Goal: Task Accomplishment & Management: Complete application form

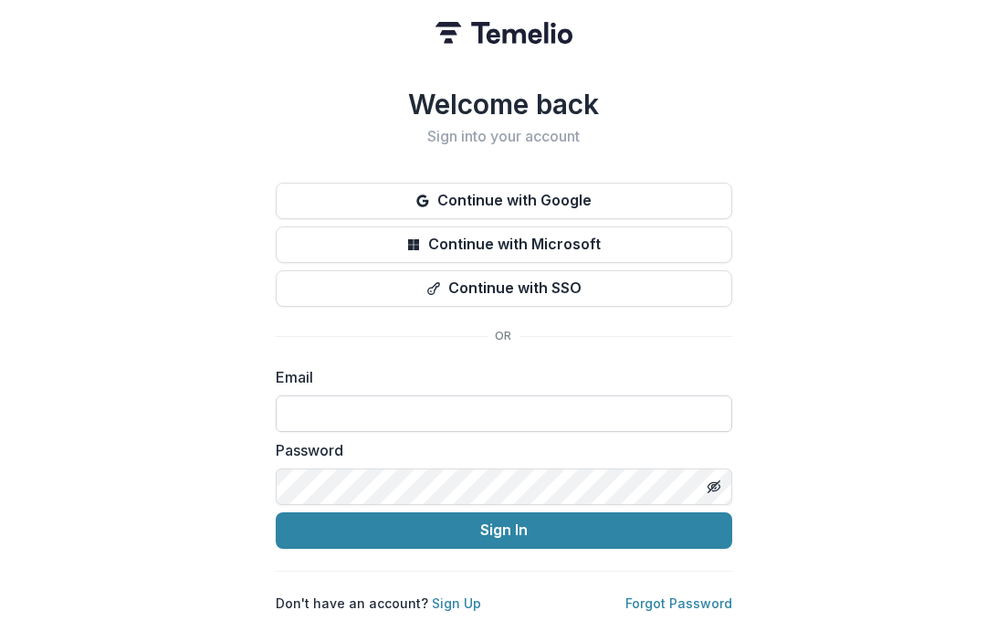
click at [586, 415] on input at bounding box center [504, 413] width 456 height 37
type input "**********"
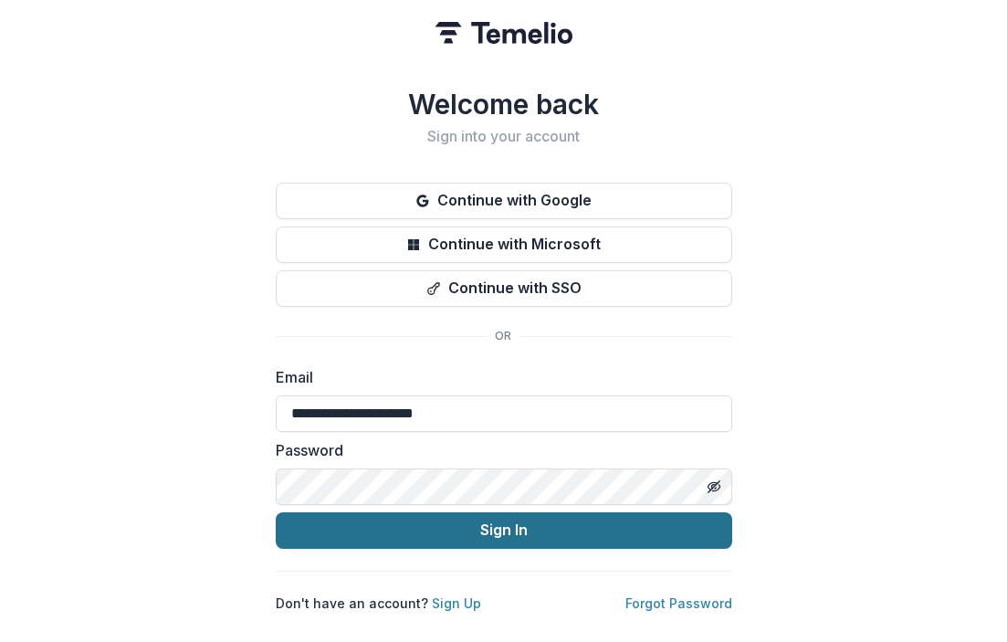
click at [522, 524] on button "Sign In" at bounding box center [504, 530] width 456 height 37
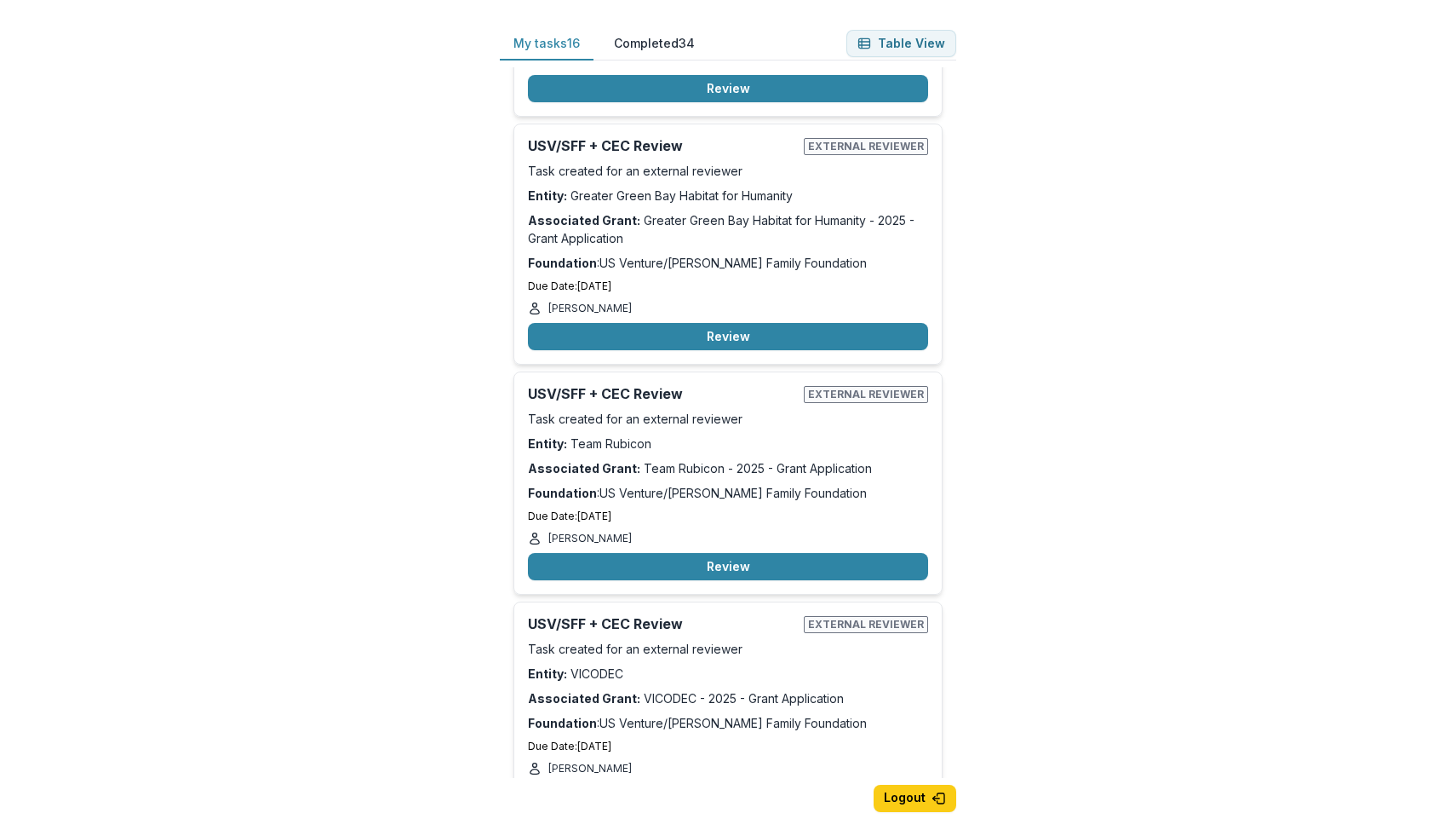
scroll to position [205, 0]
click at [761, 569] on button "Review" at bounding box center [728, 565] width 400 height 27
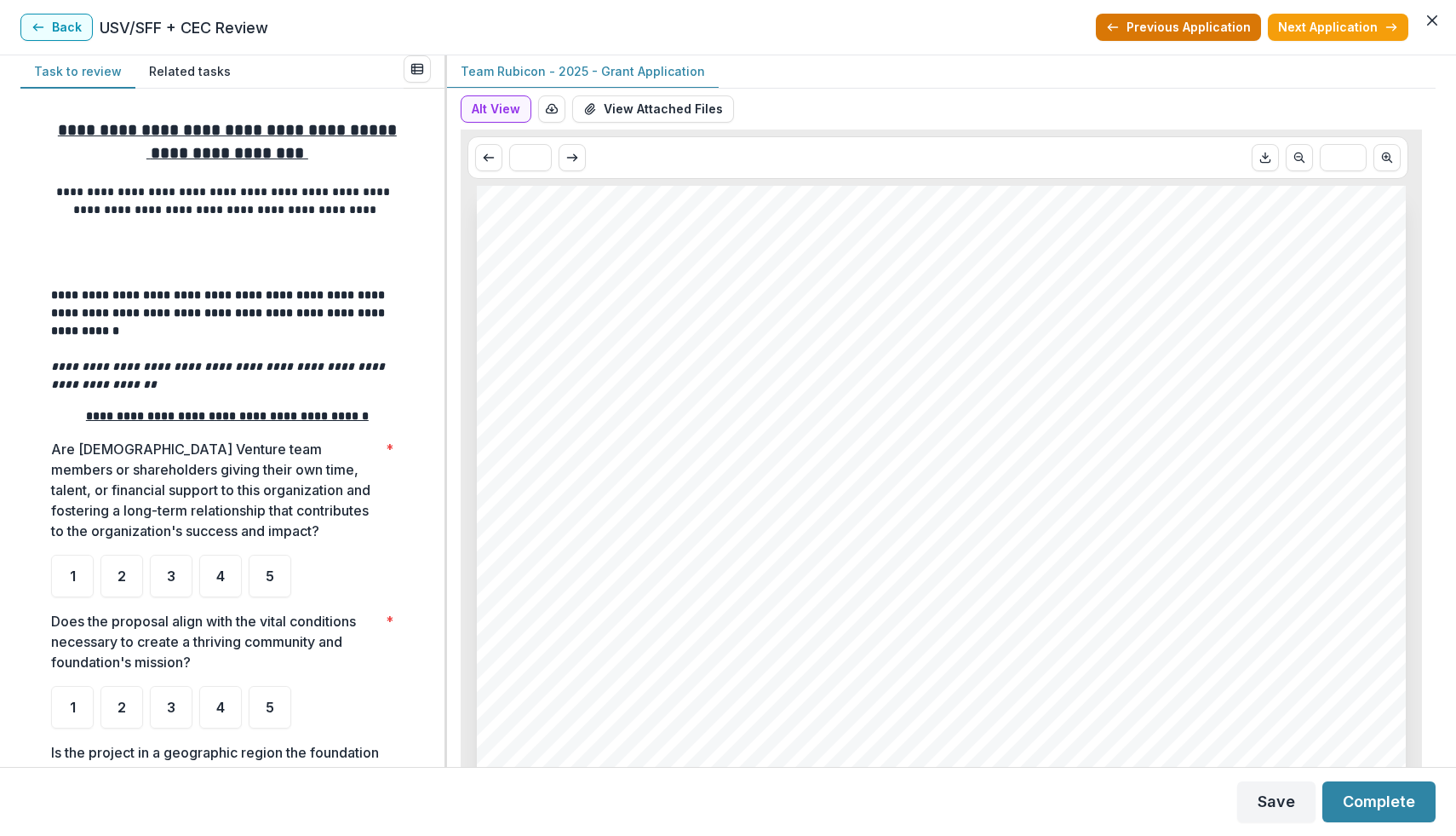
click at [938, 35] on button "Previous Application" at bounding box center [1178, 27] width 165 height 27
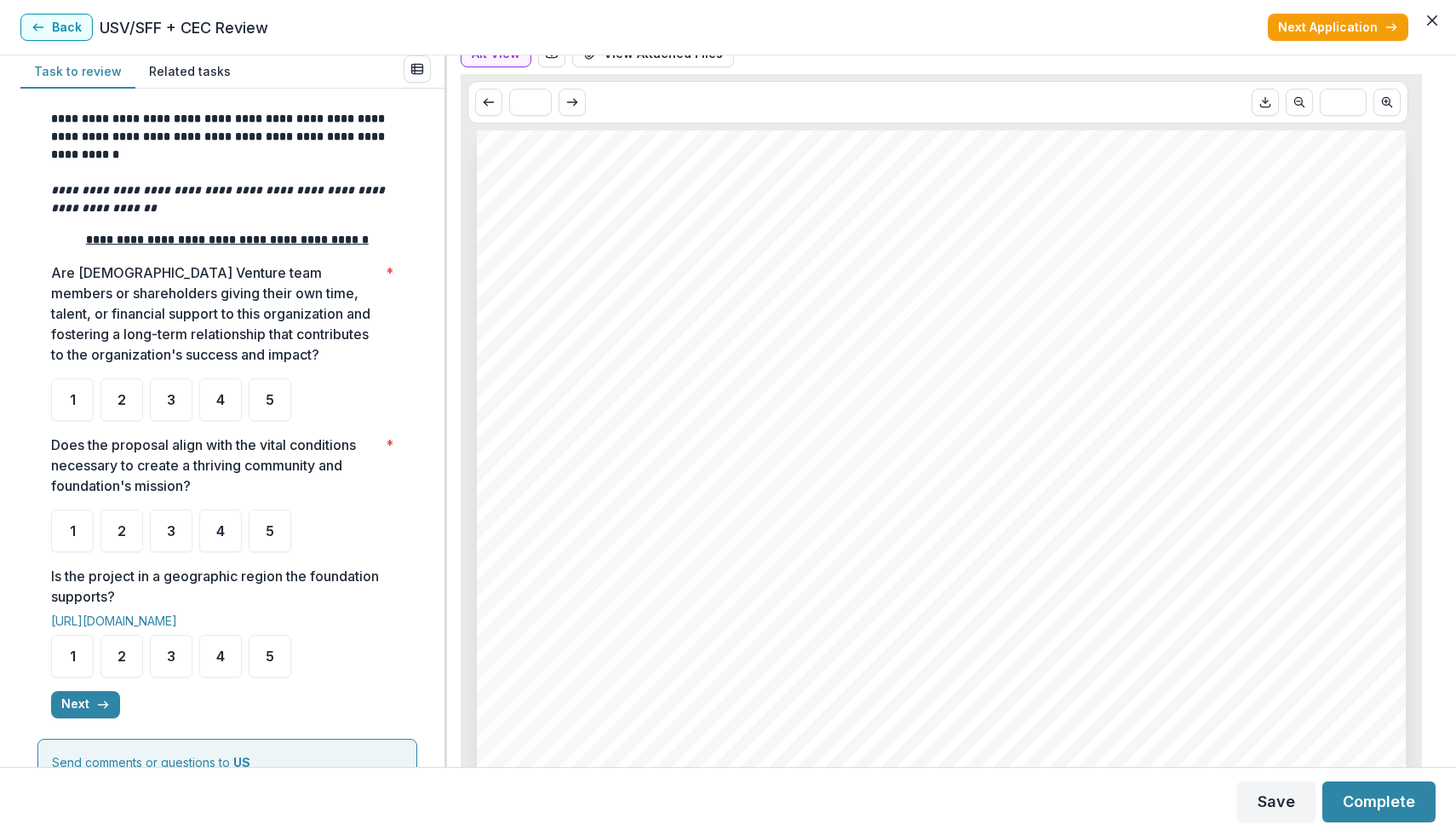
scroll to position [181, 0]
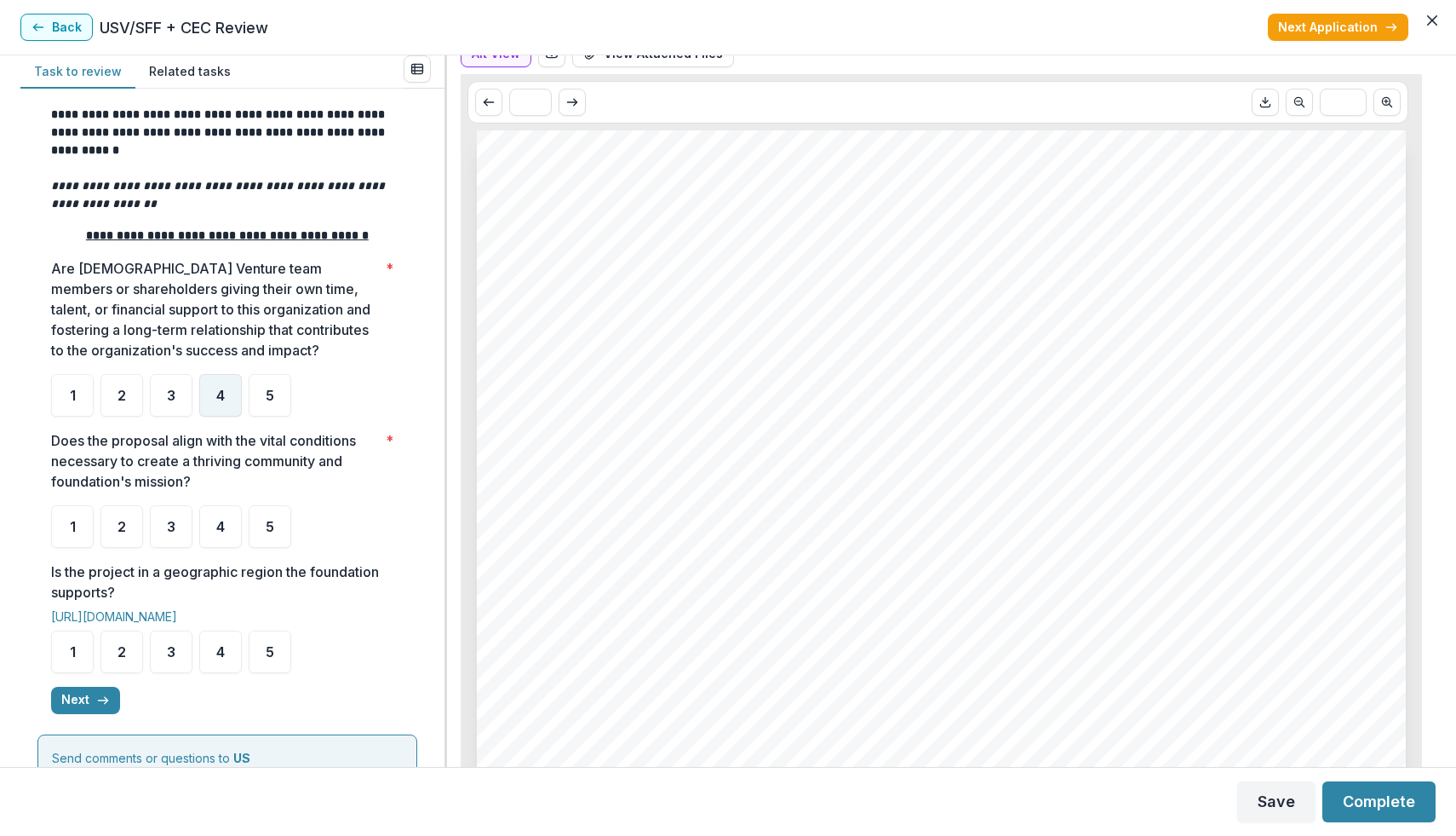
click at [222, 398] on span "4" at bounding box center [220, 395] width 8 height 14
click at [207, 516] on div "4" at bounding box center [221, 526] width 43 height 43
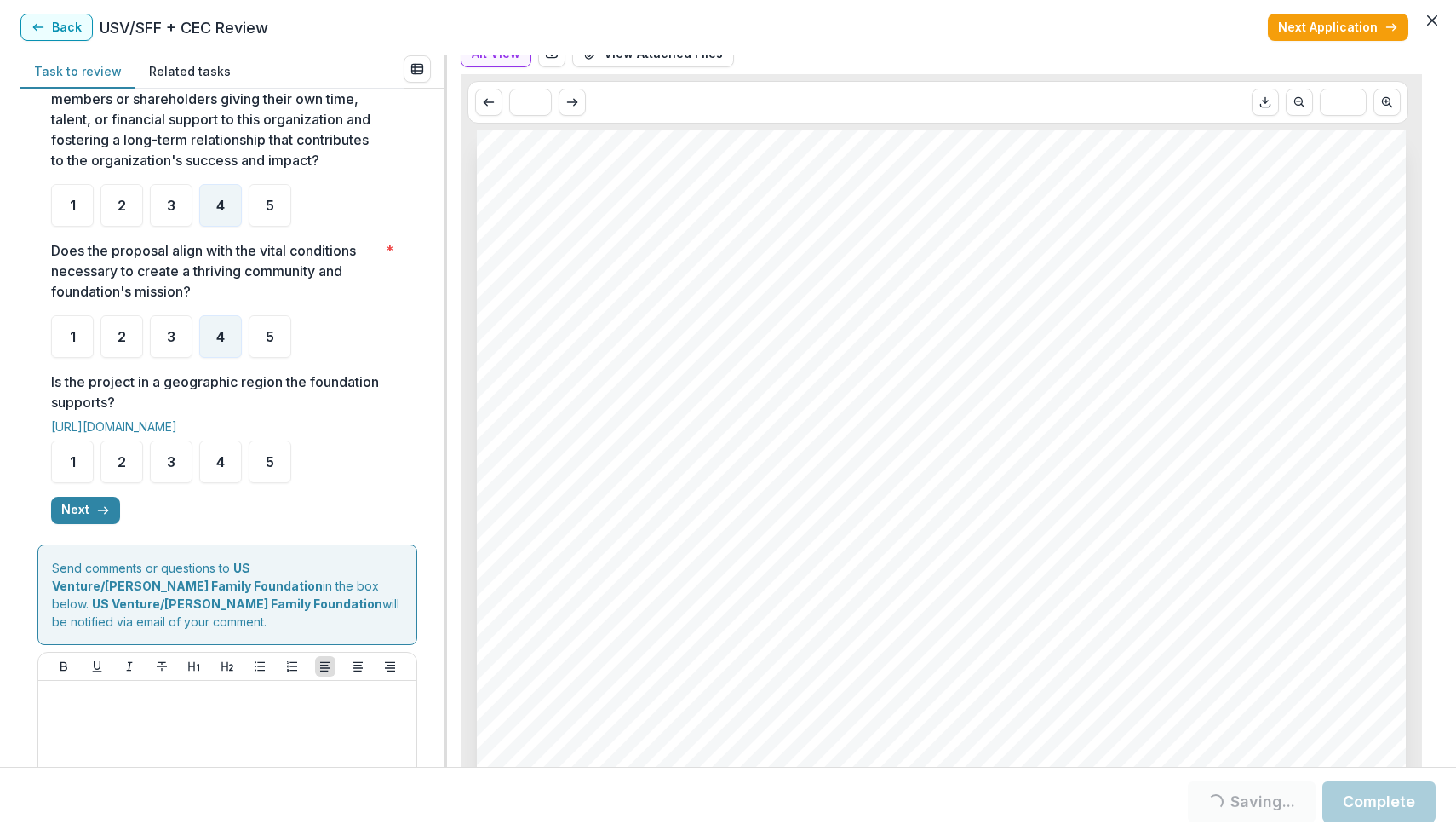
scroll to position [378, 0]
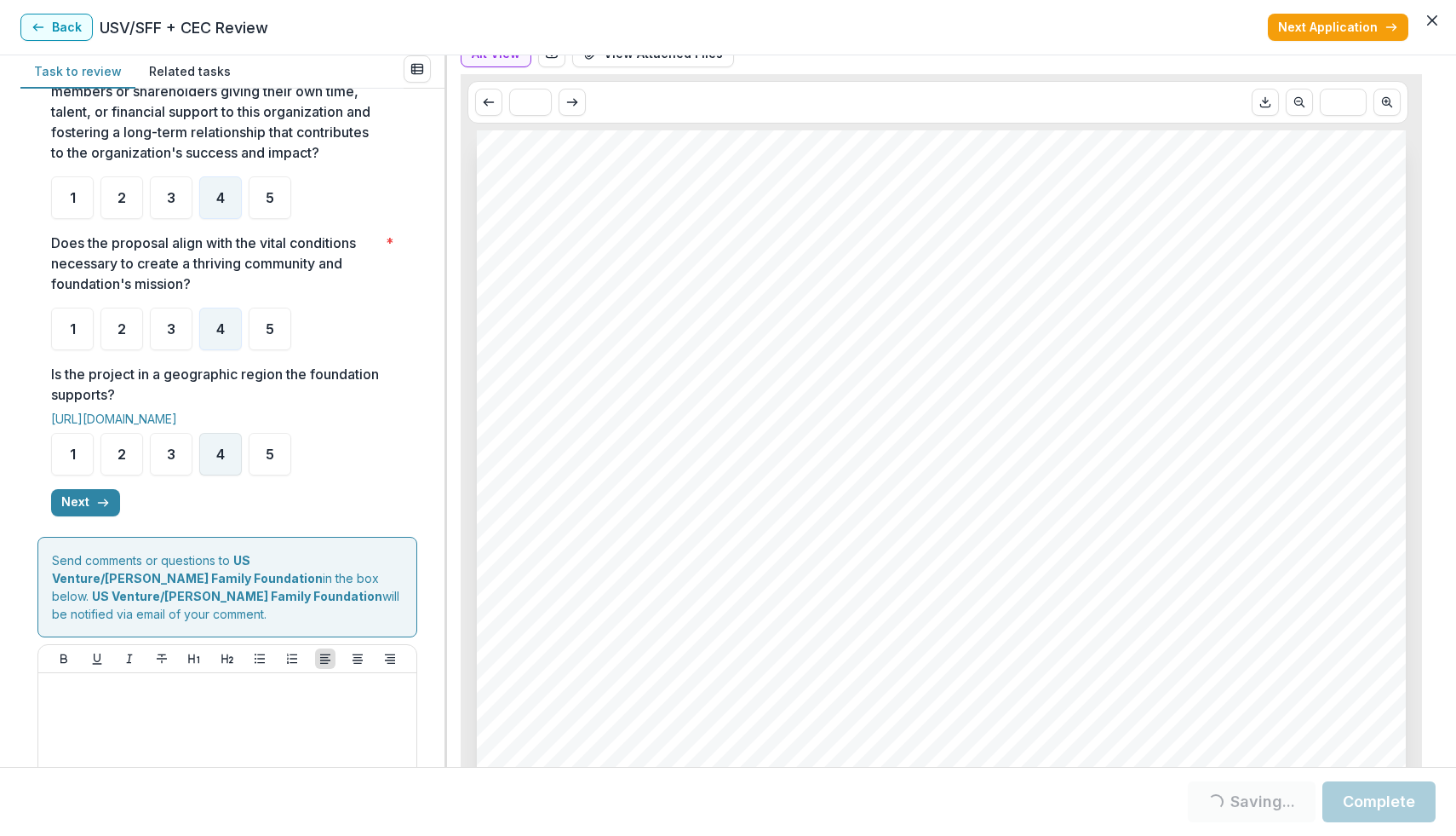
click at [226, 467] on div "4" at bounding box center [221, 454] width 43 height 43
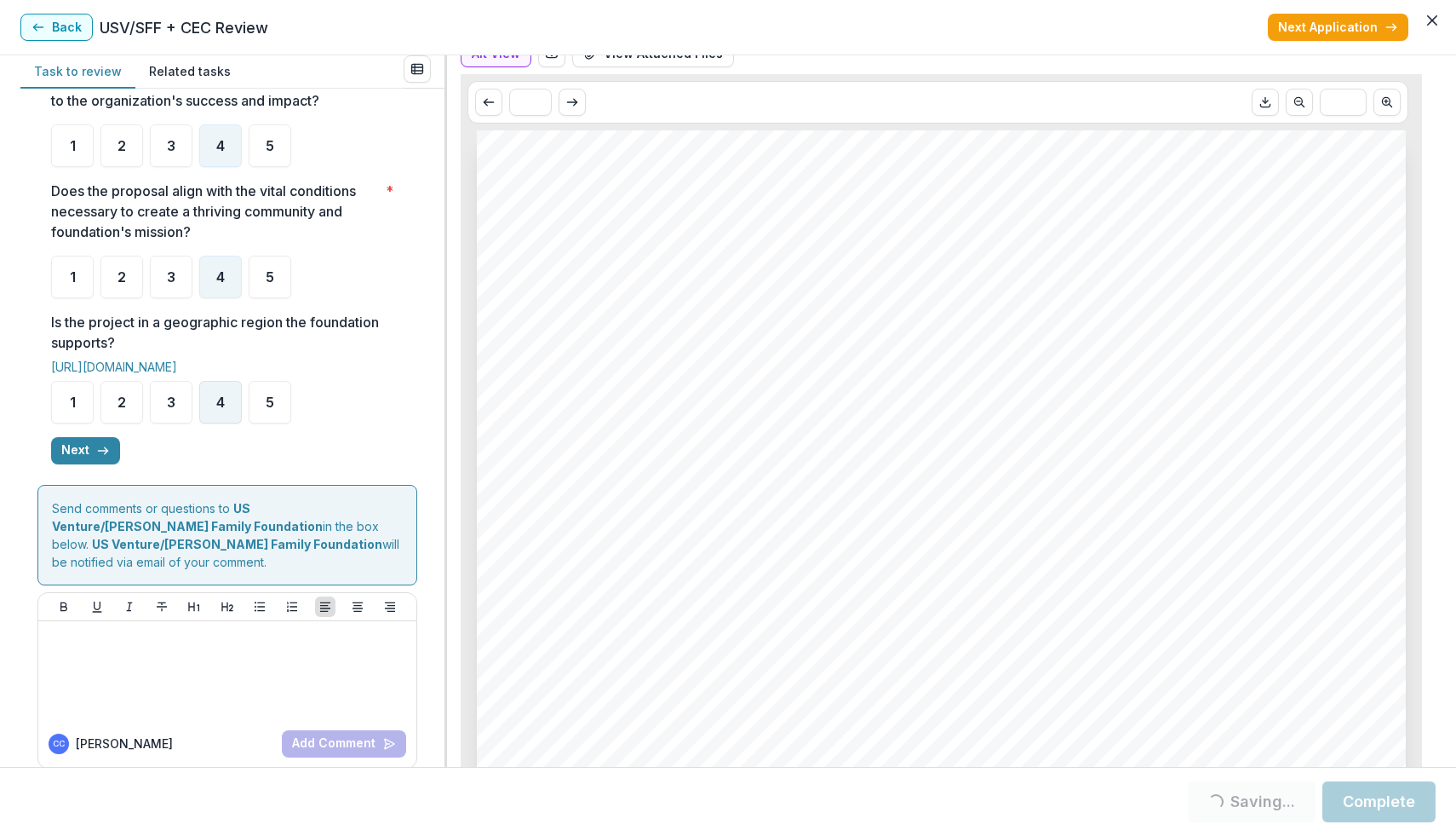
scroll to position [436, 0]
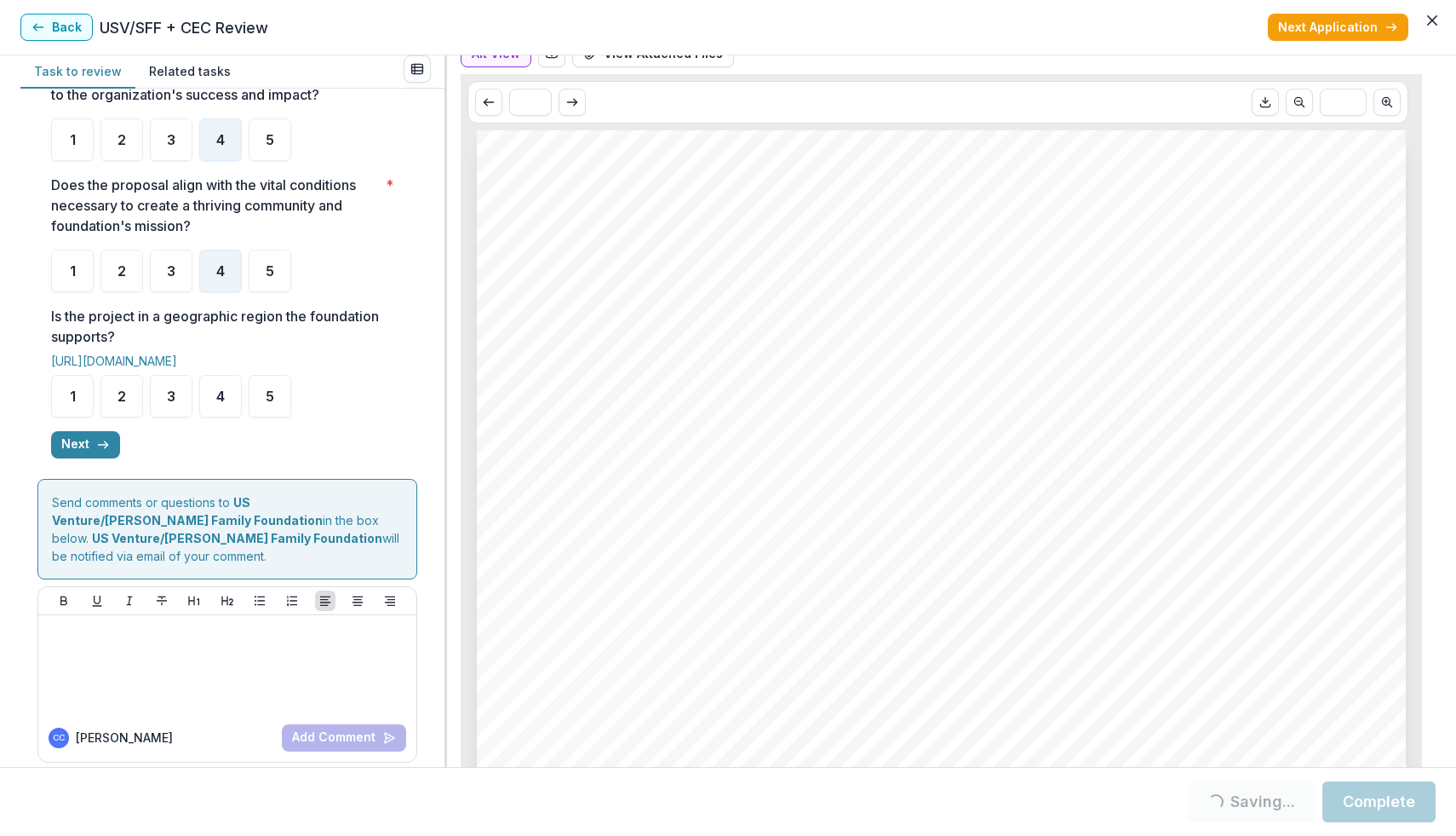
click at [98, 466] on div "**********" at bounding box center [228, 71] width 353 height 802
click at [102, 452] on icon "button" at bounding box center [103, 444] width 14 height 14
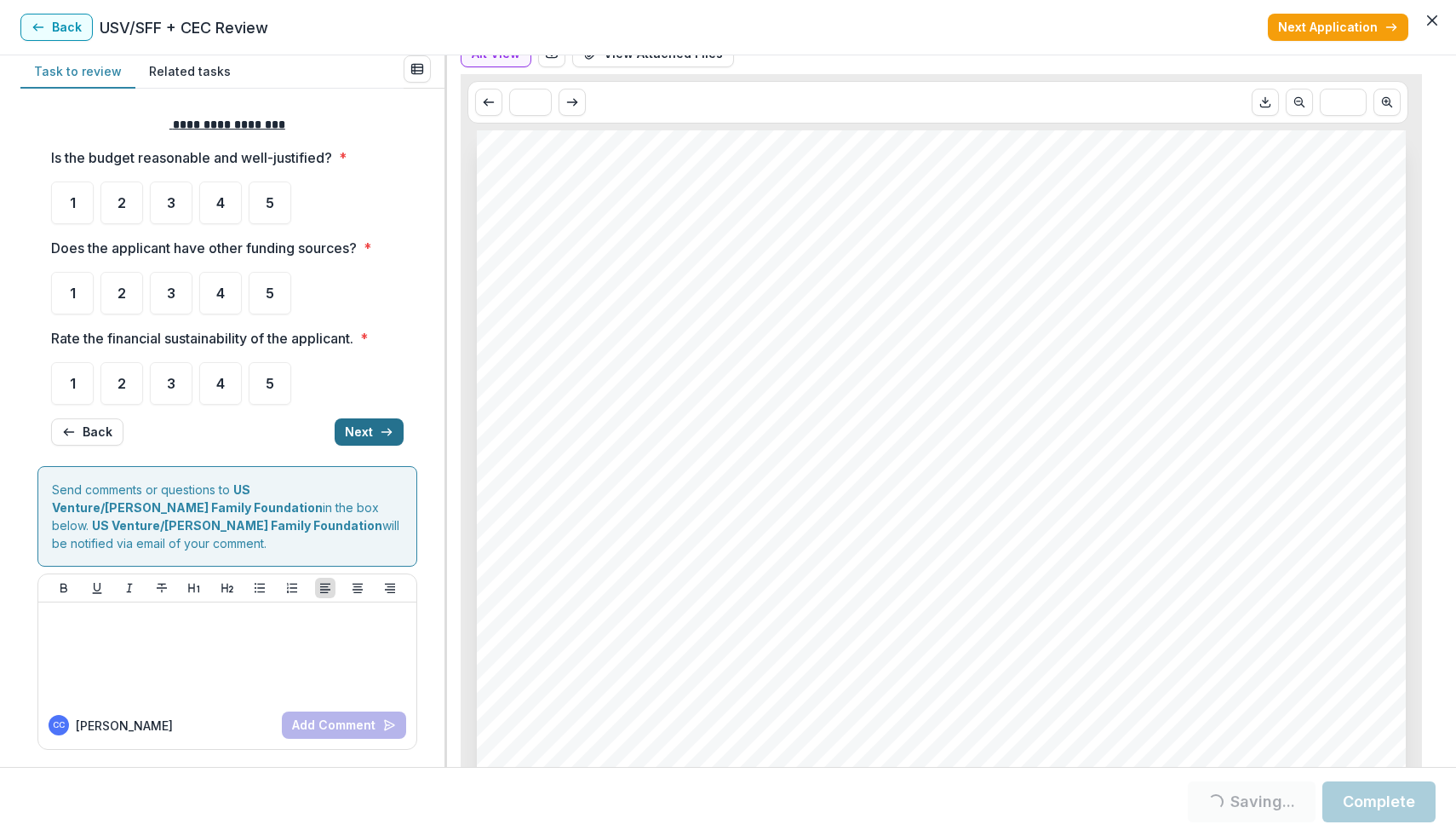
scroll to position [0, 0]
click at [187, 205] on div "3" at bounding box center [172, 206] width 43 height 43
click at [163, 290] on div "3" at bounding box center [172, 297] width 43 height 43
click at [213, 294] on div "4" at bounding box center [221, 297] width 43 height 43
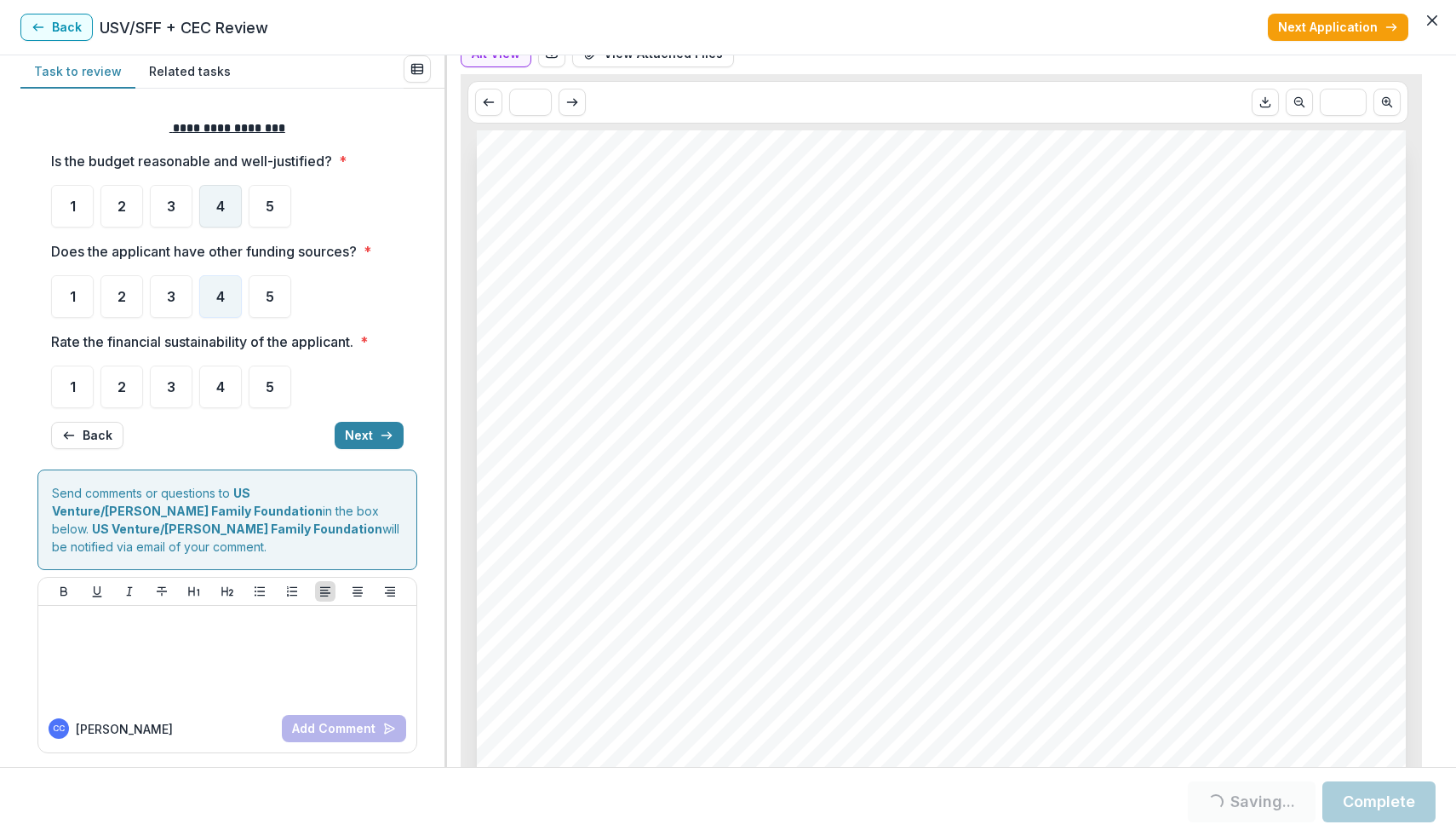
click at [216, 204] on span "4" at bounding box center [220, 206] width 8 height 14
